Goal: Check status: Check status

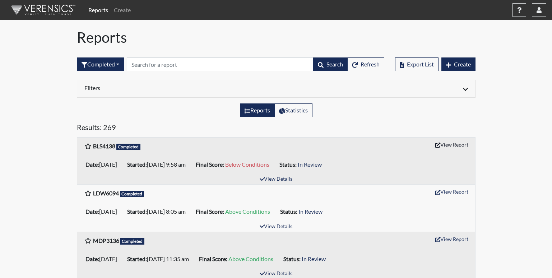
click at [467, 146] on button "View Report" at bounding box center [452, 144] width 40 height 11
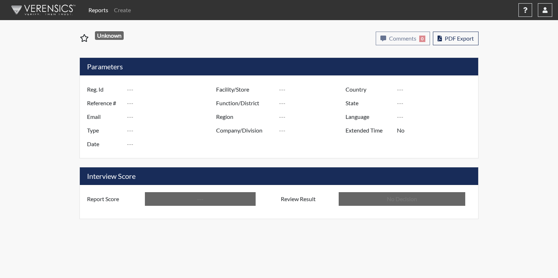
type input "BLS4138"
type input "51220"
type input "---"
type input "Corrections Pre-Employment"
type input "[DATE]"
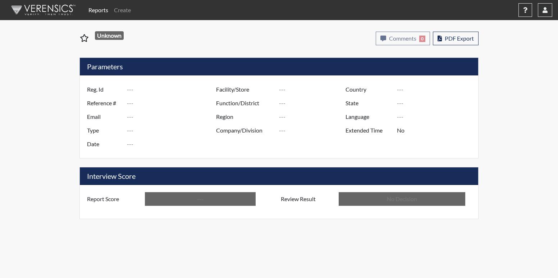
type input "[PERSON_NAME]"
type input "[GEOGRAPHIC_DATA]"
type input "[US_STATE]"
type input "English"
type input "Below Conditions"
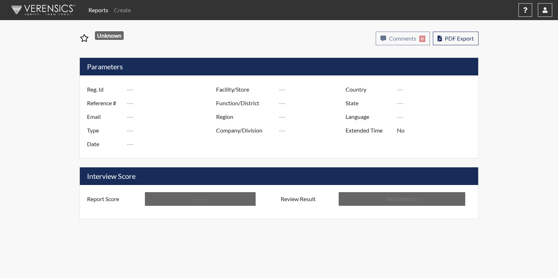
type input "In Review"
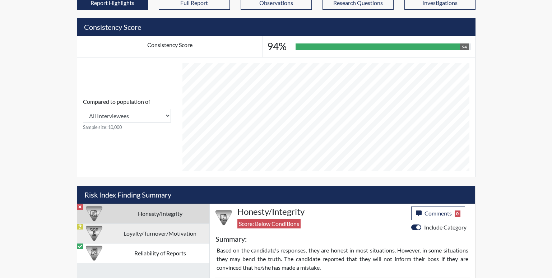
scroll to position [323, 0]
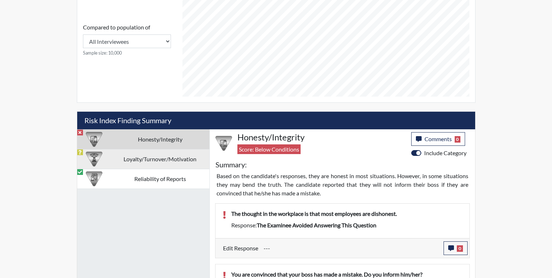
click at [118, 154] on td "Loyalty/Turnover/Motivation" at bounding box center [160, 159] width 98 height 20
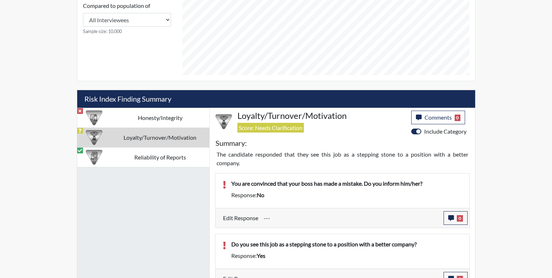
scroll to position [359, 0]
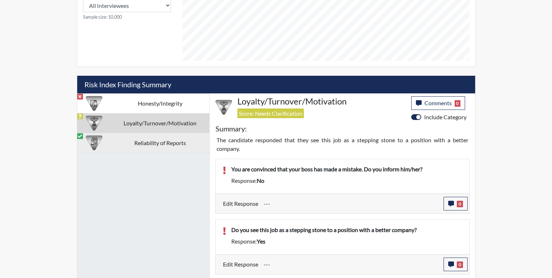
click at [129, 151] on td "Reliability of Reports" at bounding box center [160, 143] width 98 height 20
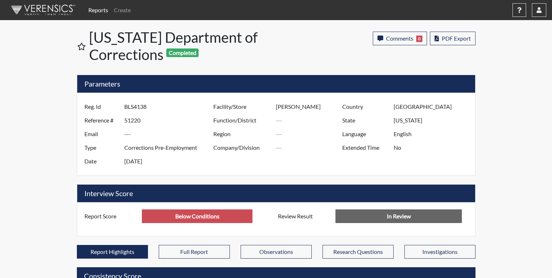
scroll to position [359231, 359052]
